Goal: Navigation & Orientation: Find specific page/section

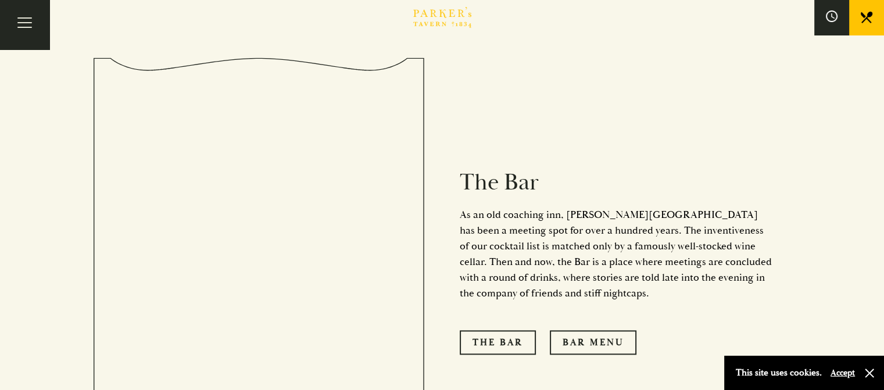
scroll to position [1575, 0]
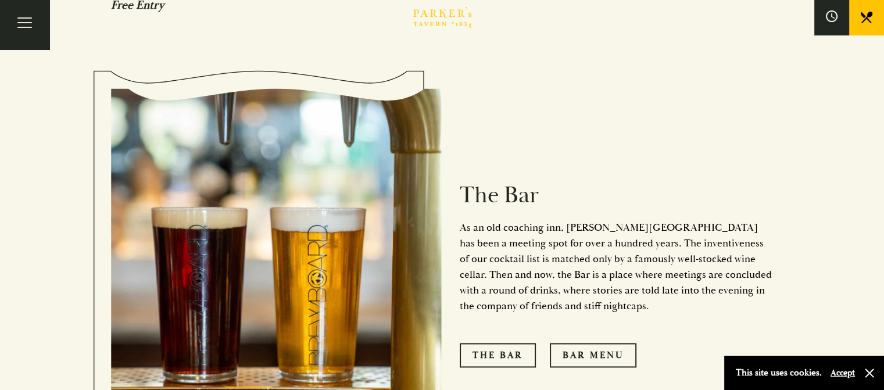
click at [0, 0] on link "Afternoon Tea" at bounding box center [0, 0] width 0 height 0
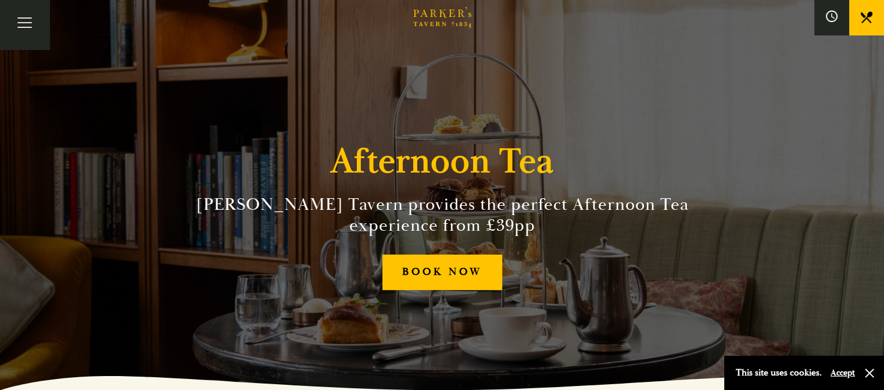
click at [0, 0] on link "Menus" at bounding box center [0, 0] width 0 height 0
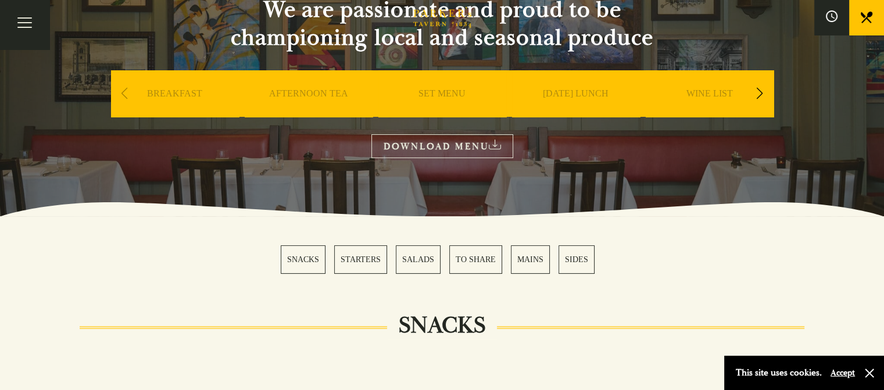
scroll to position [232, 0]
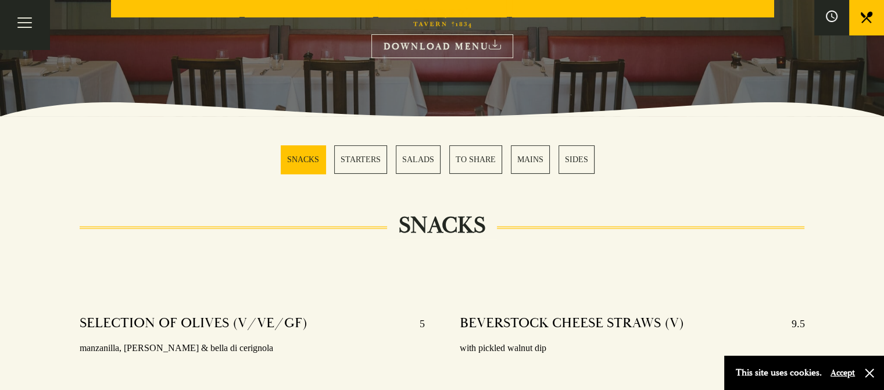
click at [526, 145] on link "MAINS" at bounding box center [530, 159] width 39 height 28
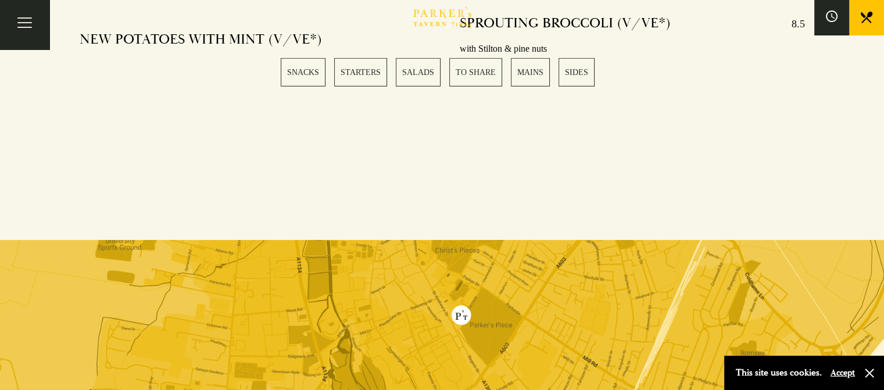
scroll to position [3457, 0]
